Goal: Task Accomplishment & Management: Manage account settings

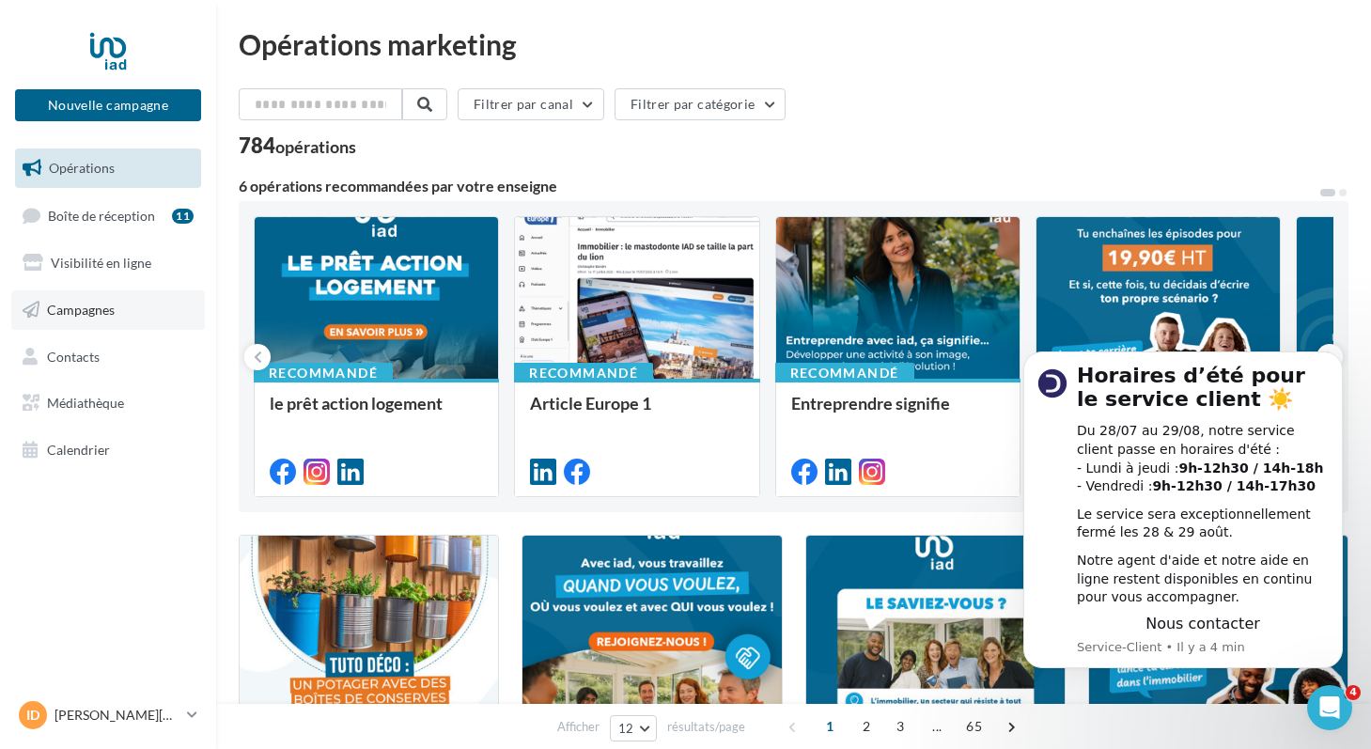
click at [158, 304] on link "Campagnes" at bounding box center [108, 309] width 194 height 39
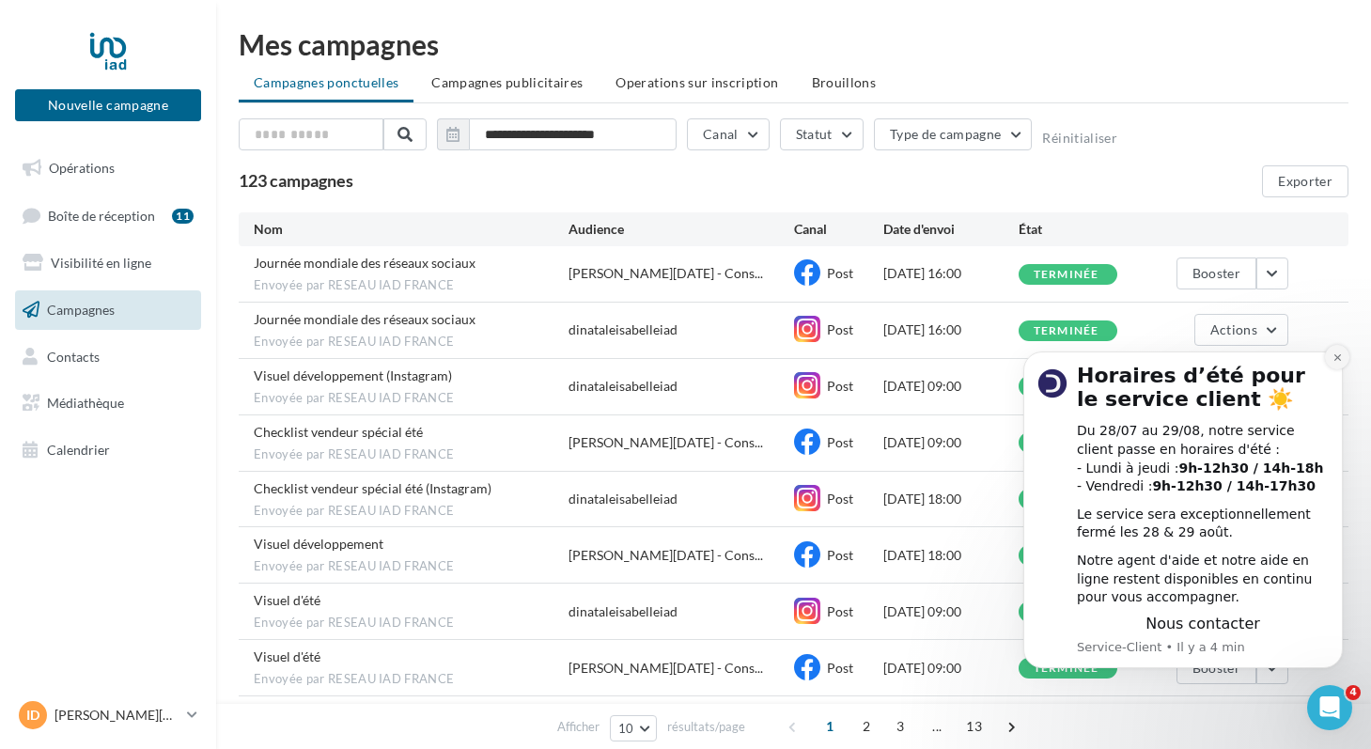
click at [1342, 358] on button "Dismiss notification" at bounding box center [1337, 357] width 24 height 24
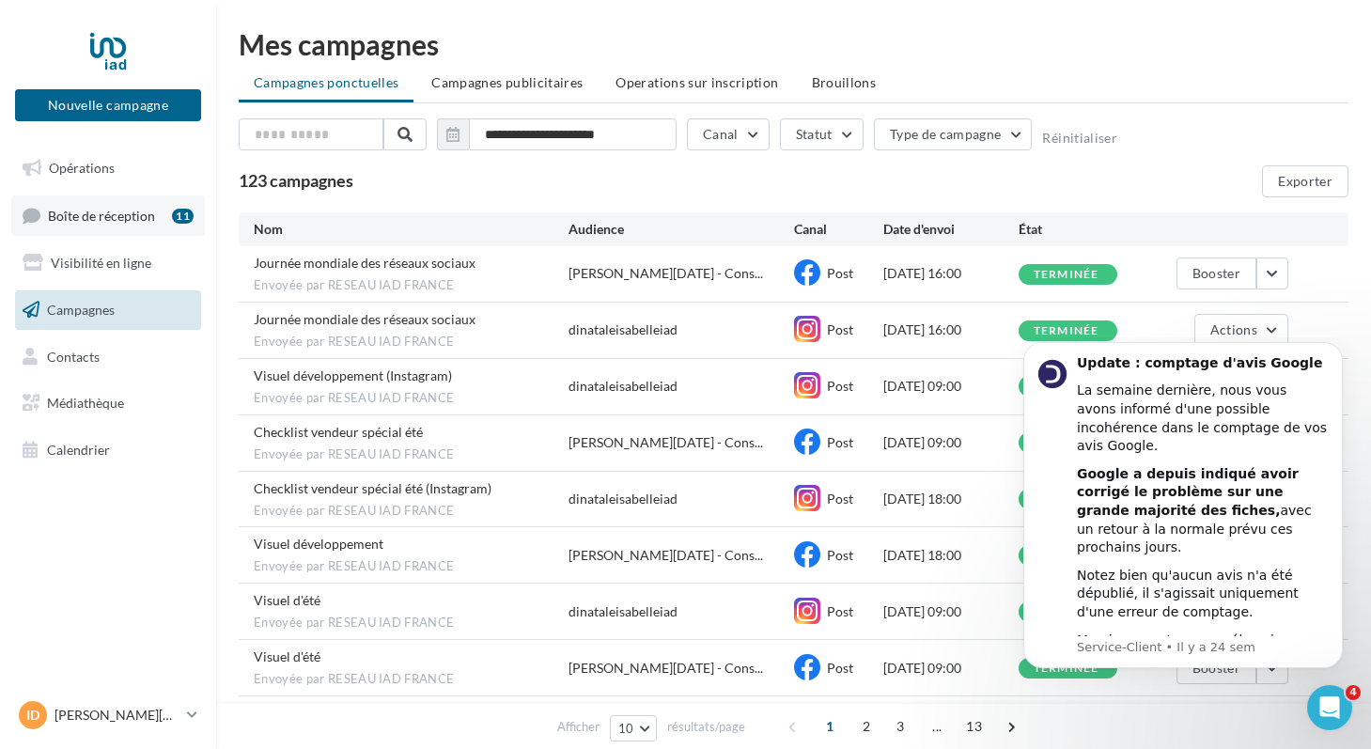
click at [166, 213] on link "Boîte de réception 11" at bounding box center [108, 215] width 194 height 40
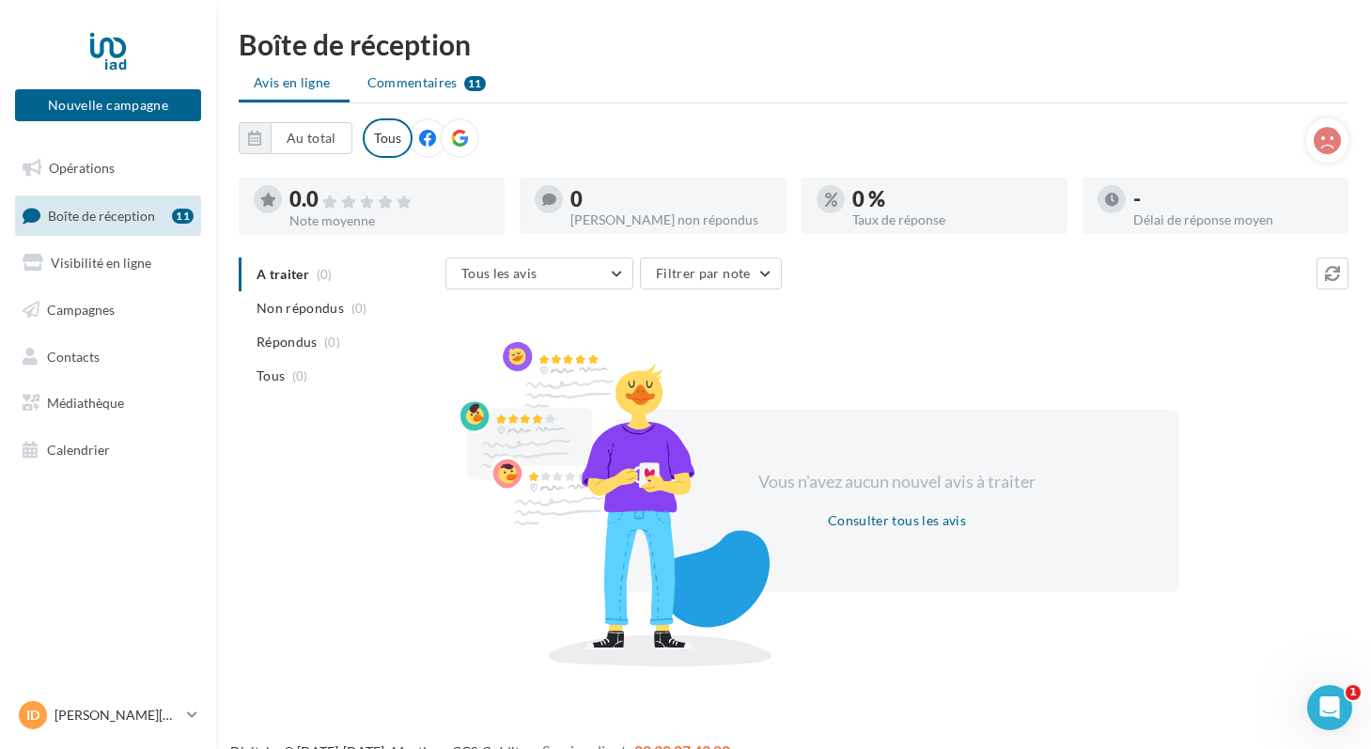
click at [438, 86] on span "Commentaires" at bounding box center [412, 82] width 90 height 19
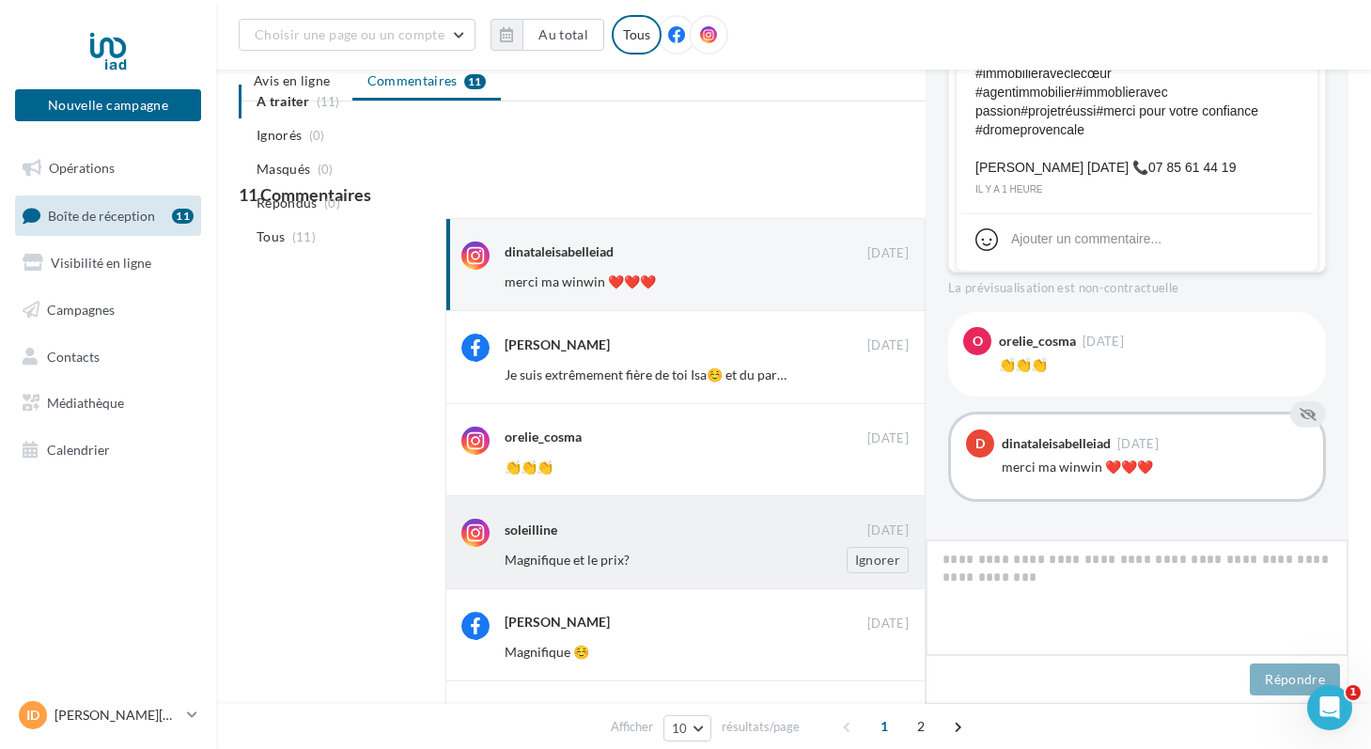
scroll to position [1160, 0]
